Goal: Find specific page/section: Find specific page/section

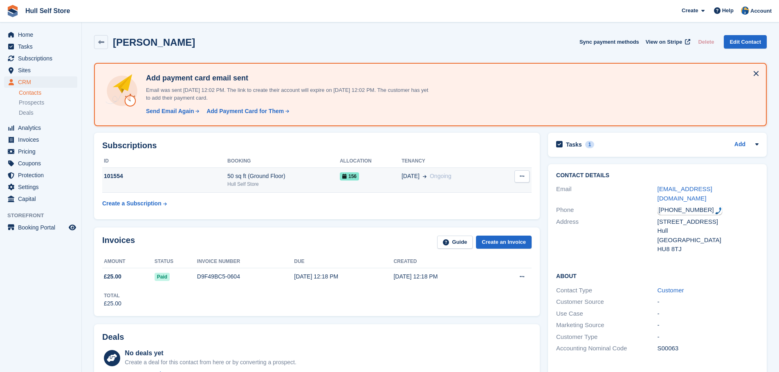
click at [268, 182] on div "Hull Self Store" at bounding box center [283, 184] width 112 height 7
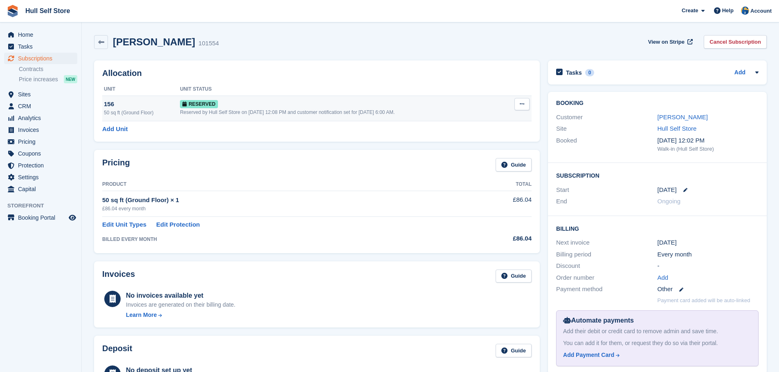
click at [163, 110] on div "50 sq ft (Ground Floor)" at bounding box center [142, 112] width 76 height 7
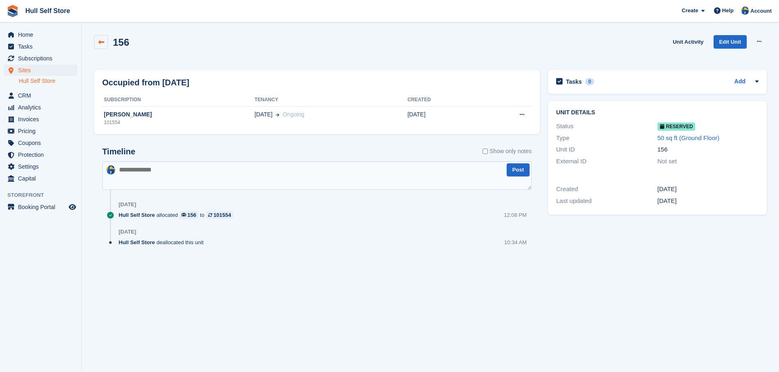
click at [99, 40] on icon at bounding box center [101, 42] width 6 height 6
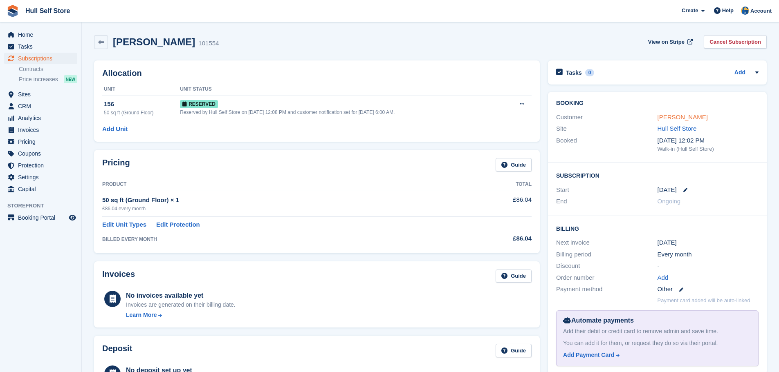
click at [663, 114] on link "[PERSON_NAME]" at bounding box center [682, 117] width 50 height 7
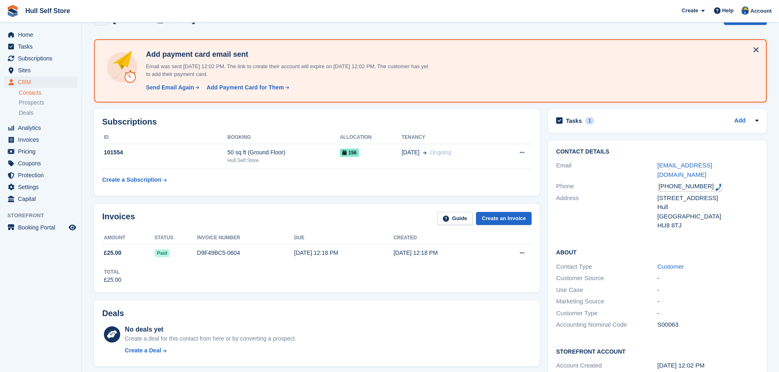
scroll to position [23, 0]
